Goal: Information Seeking & Learning: Learn about a topic

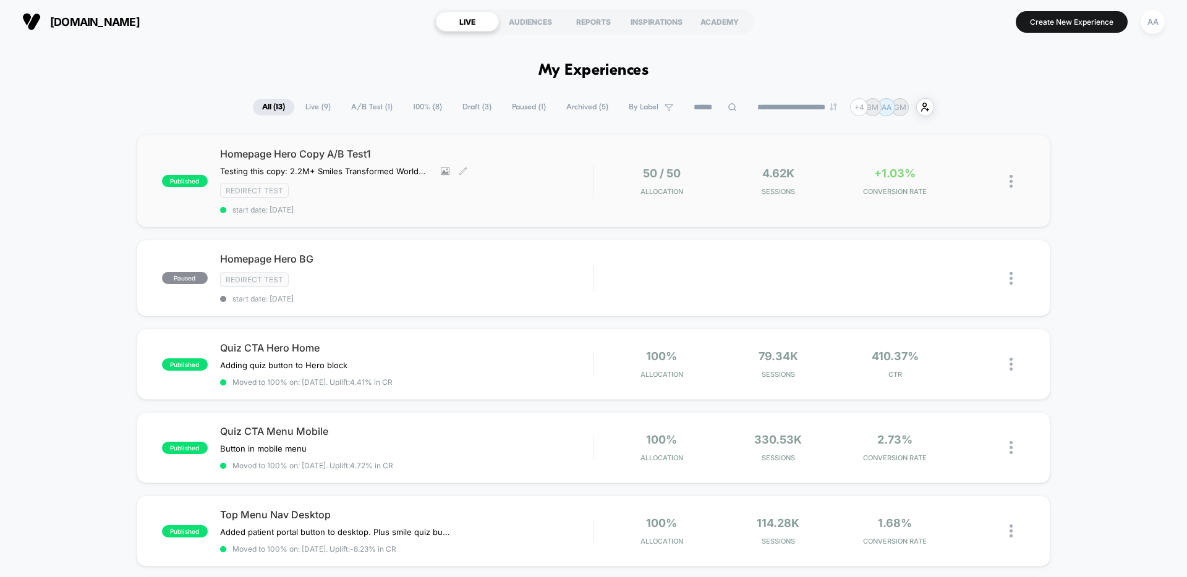
click at [425, 204] on div "Homepage Hero Copy A/B Test1 Testing this copy: 2.2M+ Smiles Transformed Worldw…" at bounding box center [406, 181] width 373 height 67
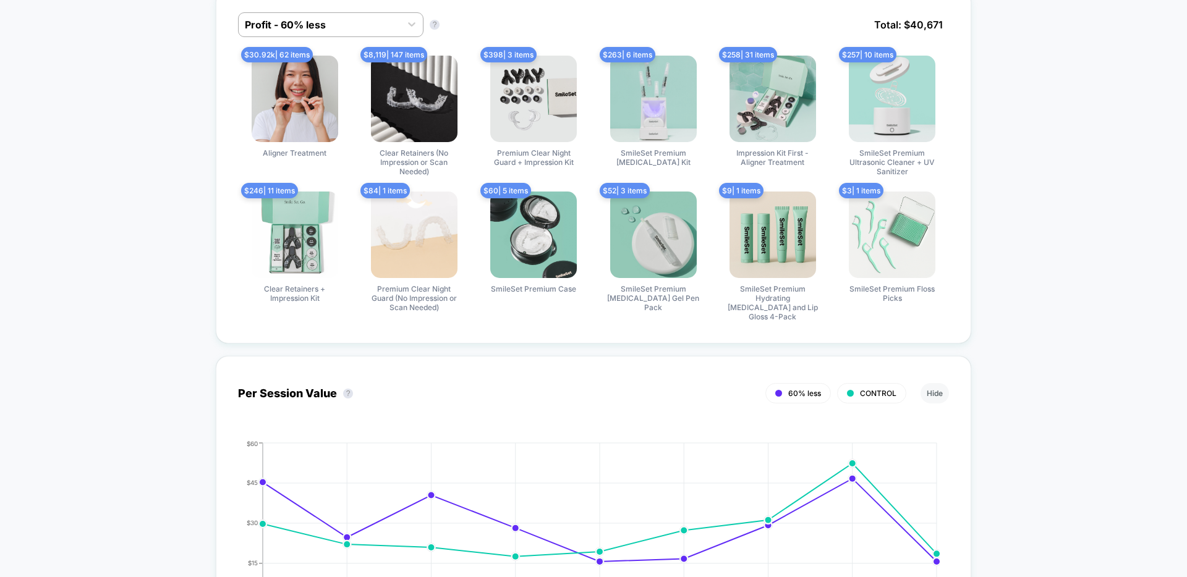
scroll to position [954, 0]
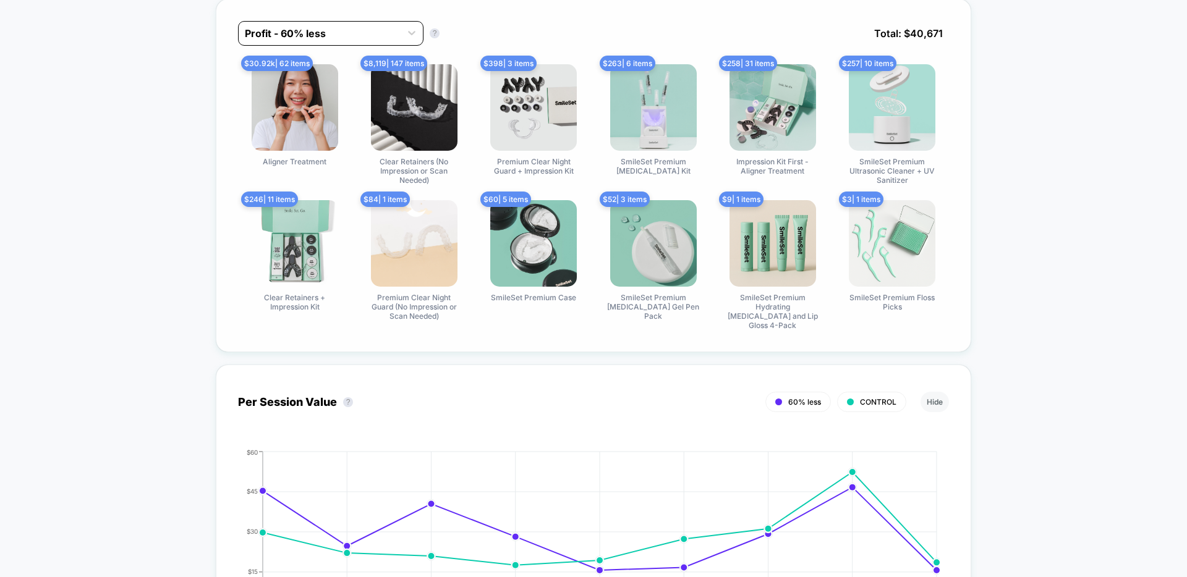
click at [319, 41] on div at bounding box center [320, 33] width 150 height 15
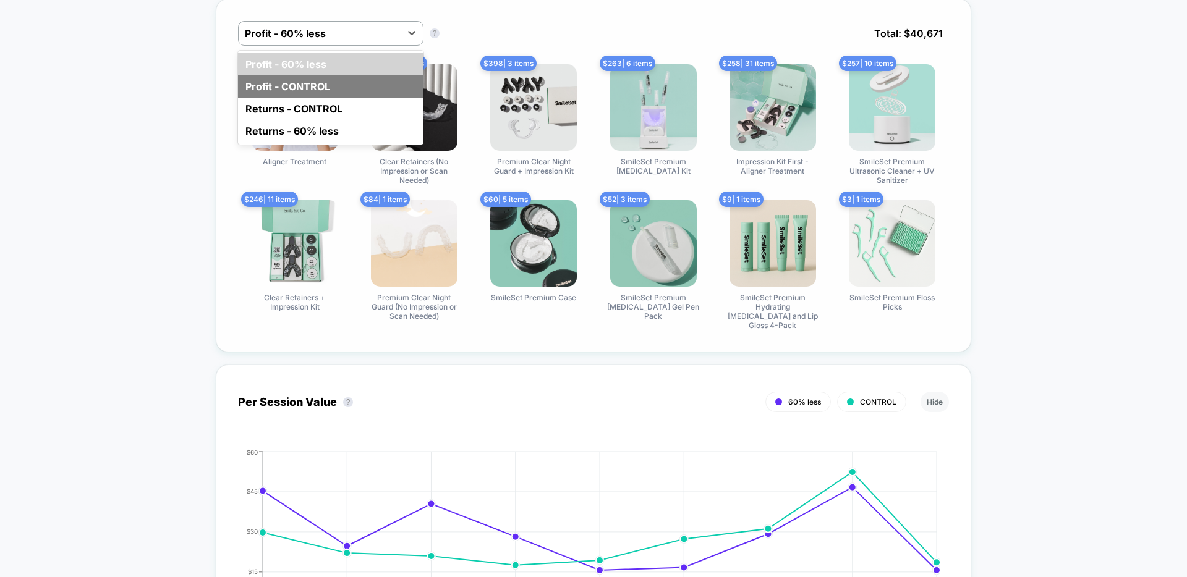
click at [338, 98] on div "Profit - CONTROL" at bounding box center [330, 86] width 185 height 22
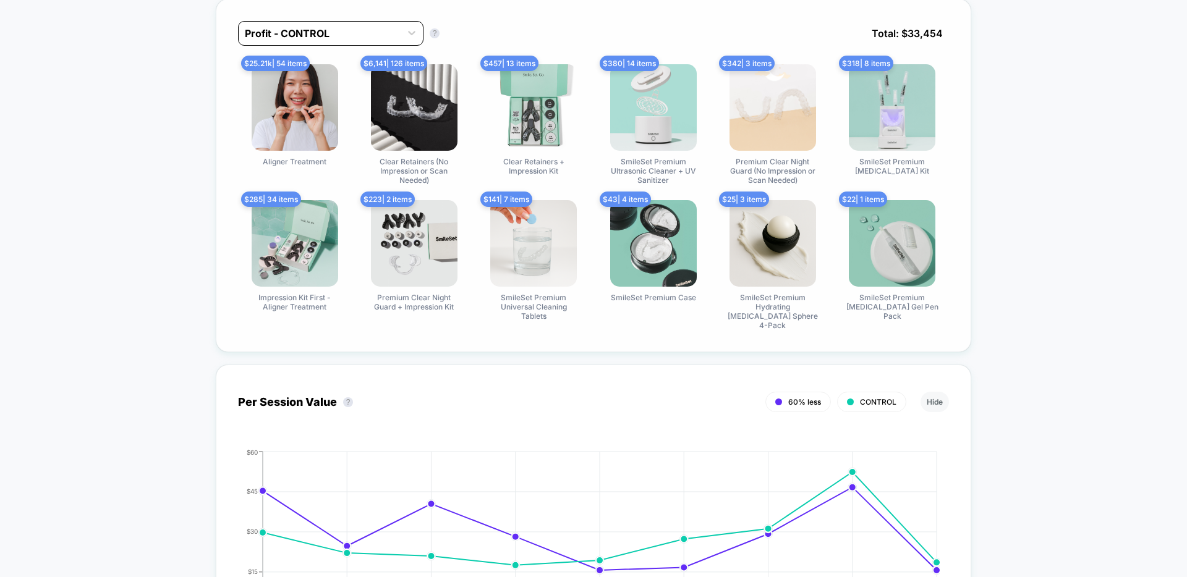
click at [352, 41] on div at bounding box center [320, 33] width 150 height 15
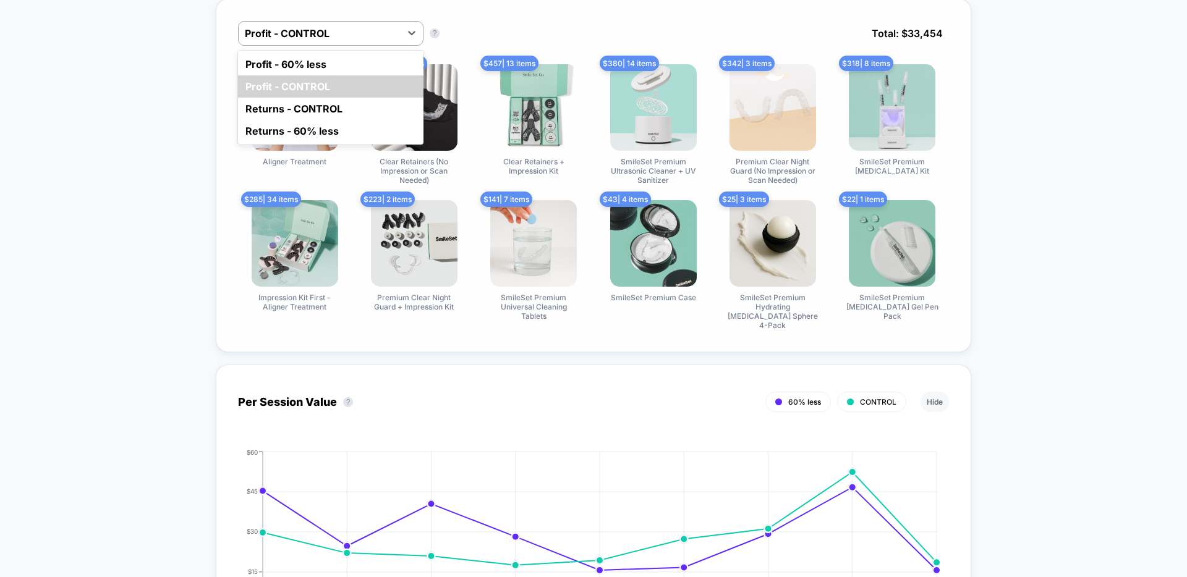
click at [333, 75] on div "Profit - 60% less" at bounding box center [330, 64] width 185 height 22
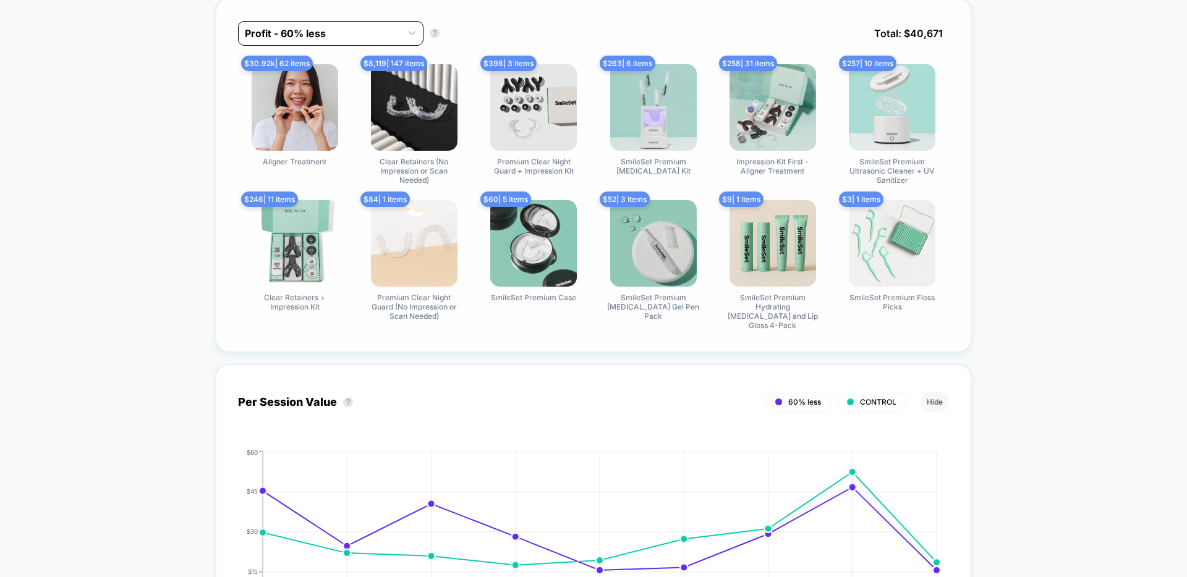
click at [248, 41] on div at bounding box center [320, 33] width 150 height 15
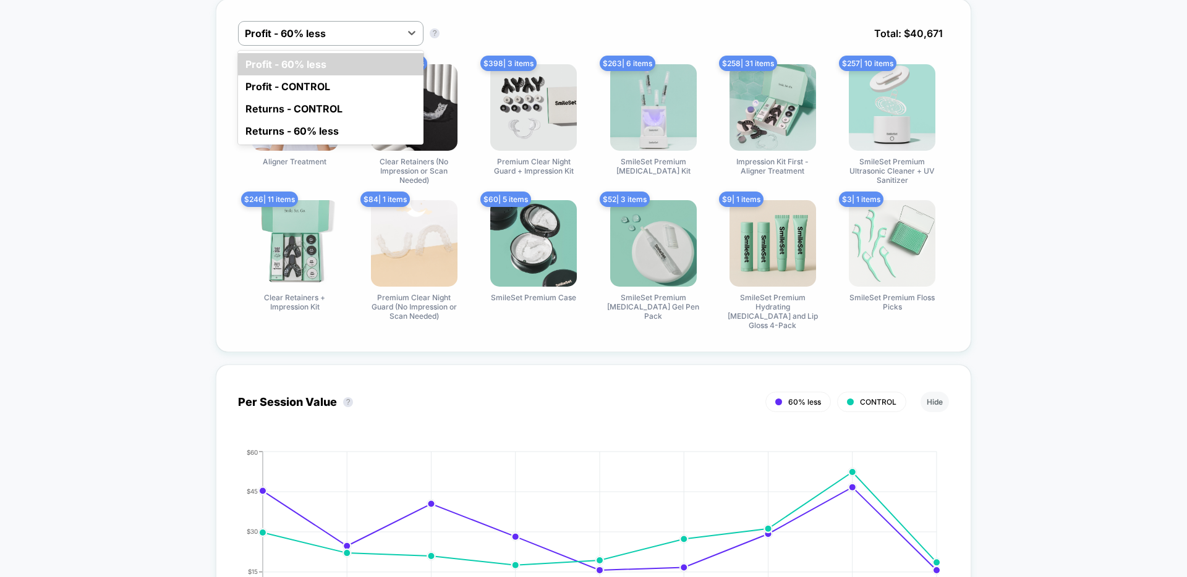
click at [261, 98] on div "Profit - CONTROL" at bounding box center [330, 86] width 185 height 22
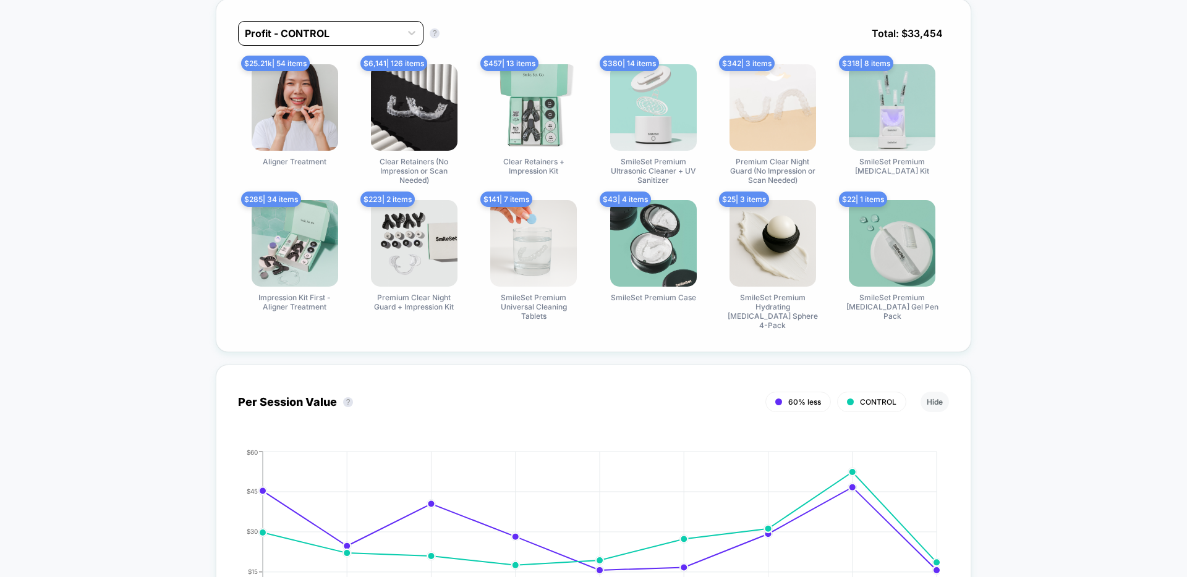
click at [314, 41] on div at bounding box center [320, 33] width 150 height 15
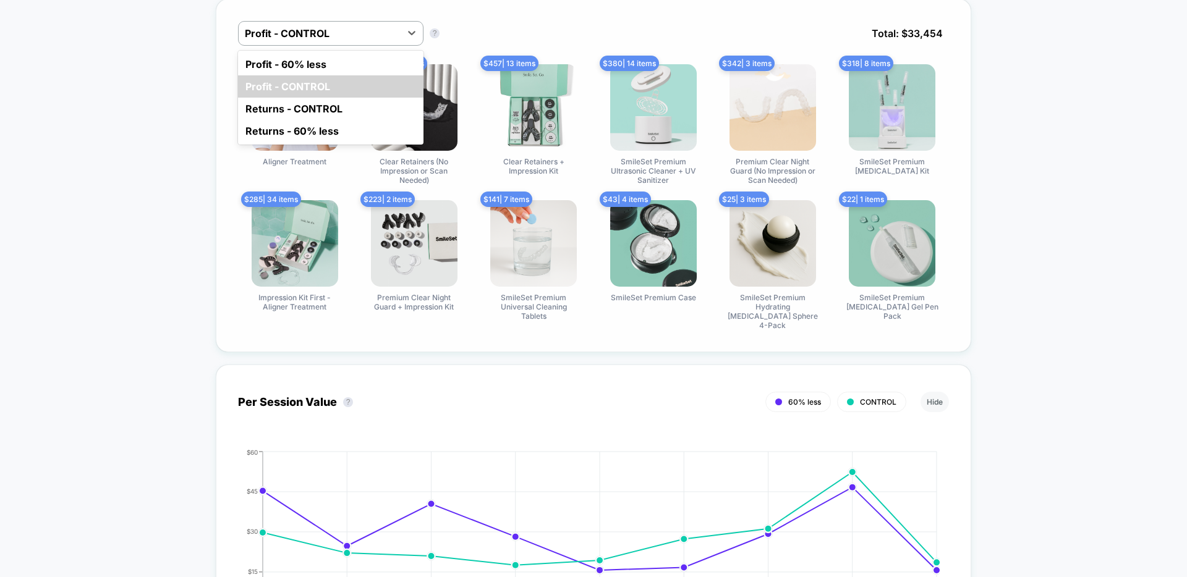
click at [287, 142] on div "Returns - 60% less" at bounding box center [330, 131] width 185 height 22
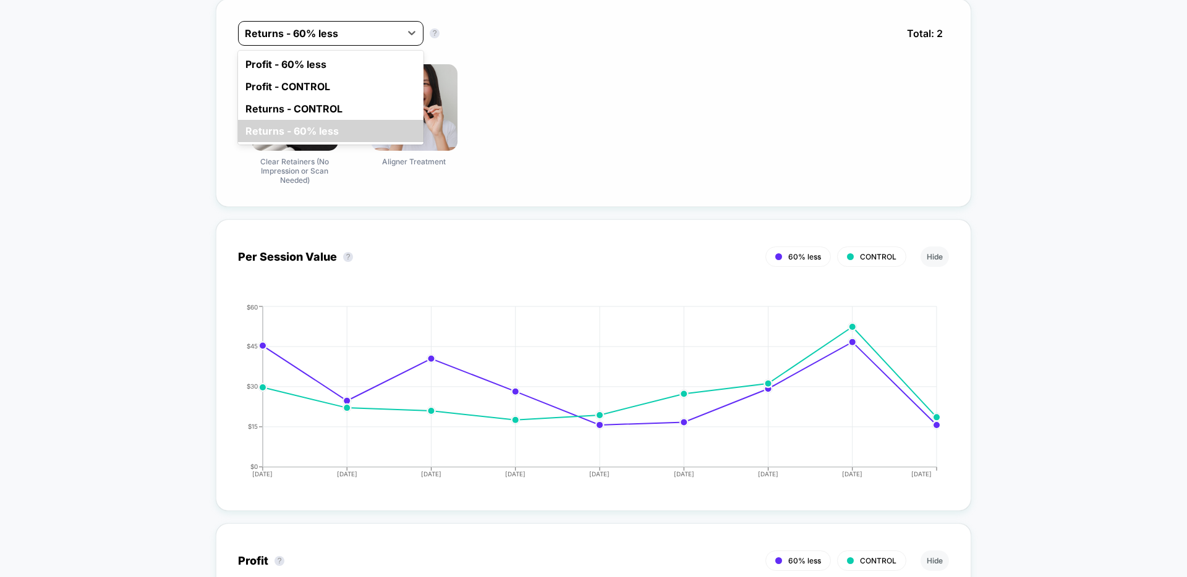
click at [375, 41] on div at bounding box center [320, 33] width 150 height 15
click at [348, 120] on div "Returns - CONTROL" at bounding box center [330, 109] width 185 height 22
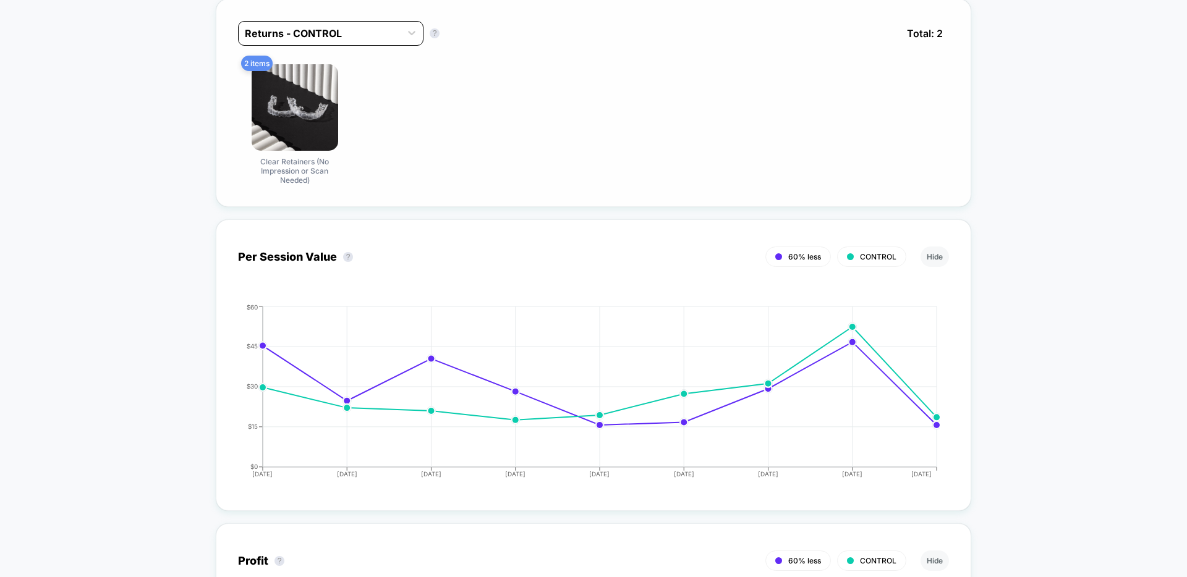
click at [355, 41] on div at bounding box center [320, 33] width 150 height 15
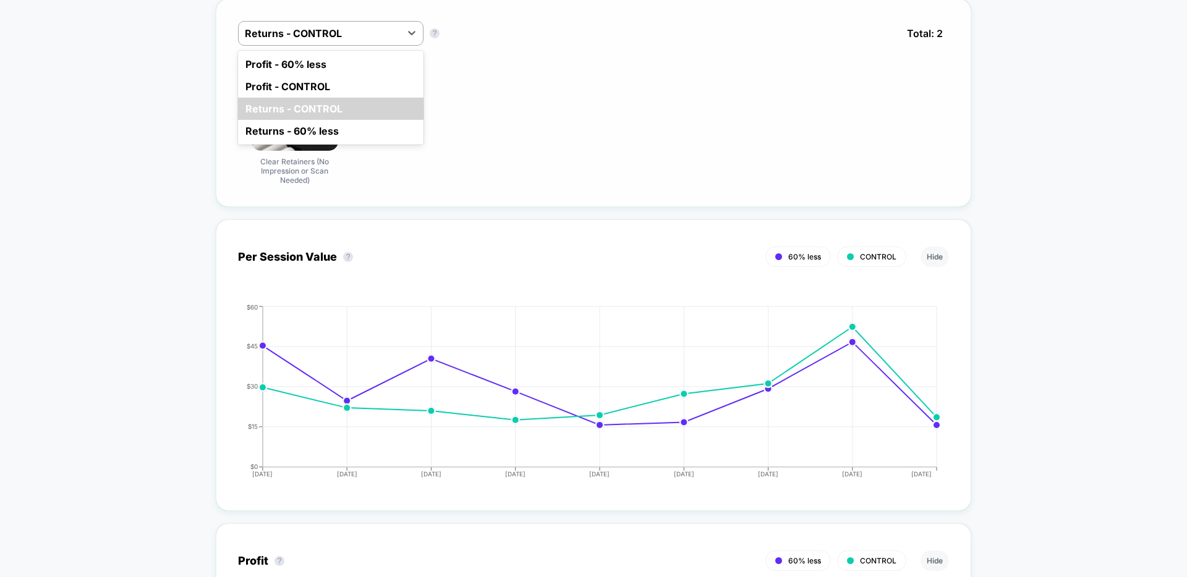
drag, startPoint x: 318, startPoint y: 256, endPoint x: 327, endPoint y: 251, distance: 10.0
click at [319, 142] on div "Returns - 60% less" at bounding box center [330, 131] width 185 height 22
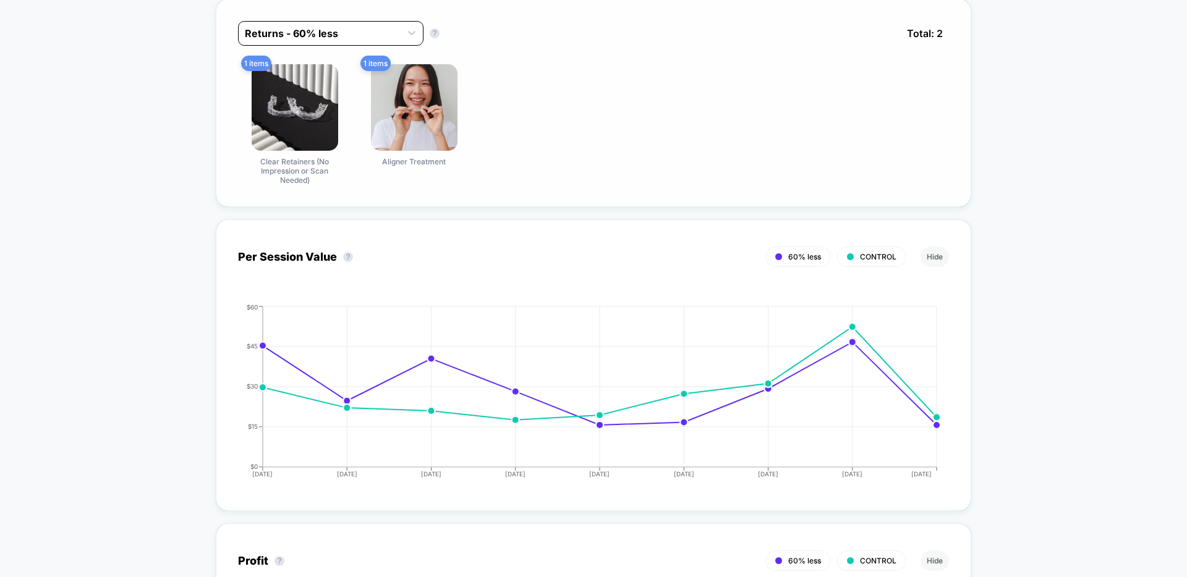
click at [309, 41] on div at bounding box center [320, 33] width 150 height 15
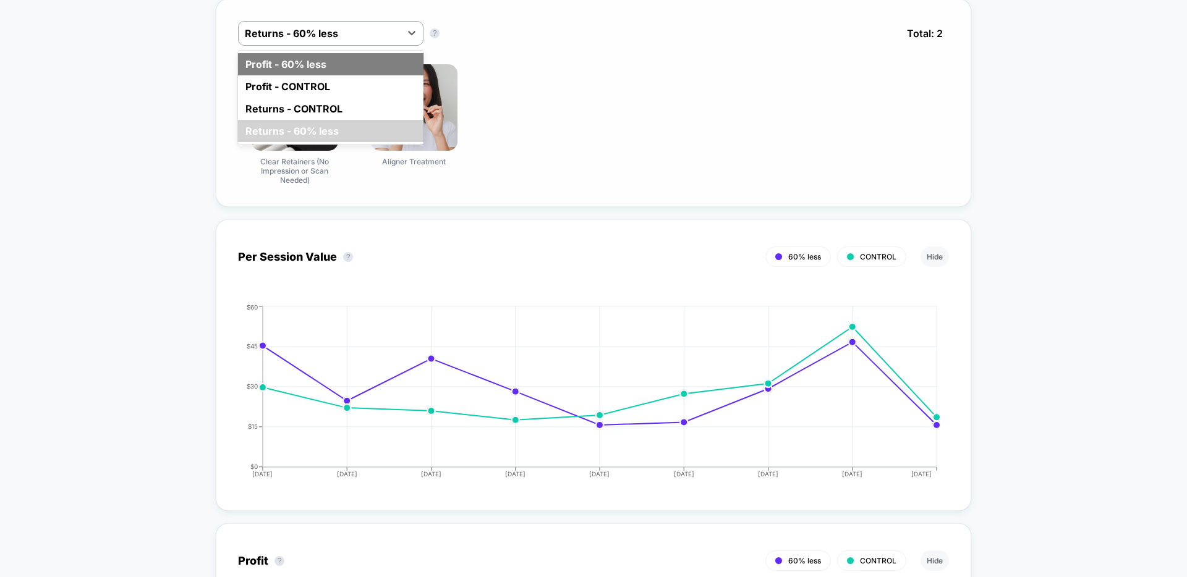
click at [305, 75] on div "Profit - 60% less" at bounding box center [330, 64] width 185 height 22
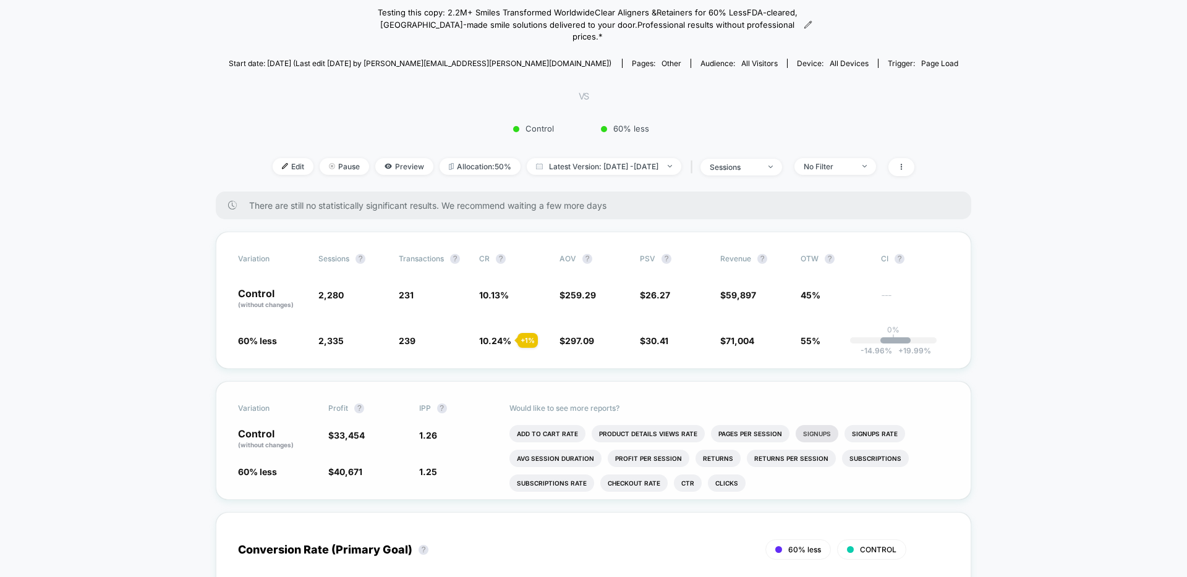
scroll to position [0, 0]
